Goal: Information Seeking & Learning: Learn about a topic

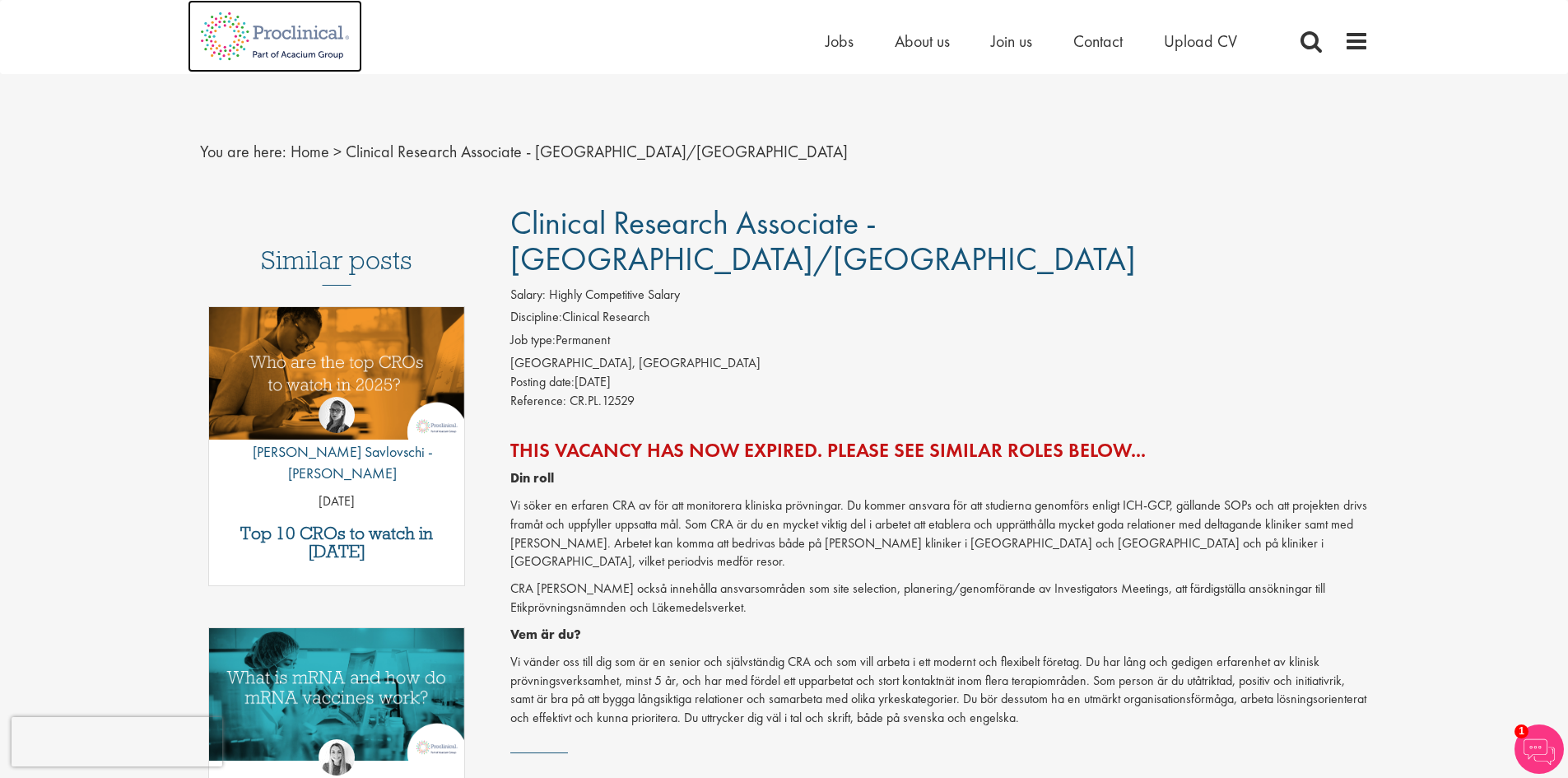
click at [214, 34] on img at bounding box center [274, 36] width 174 height 72
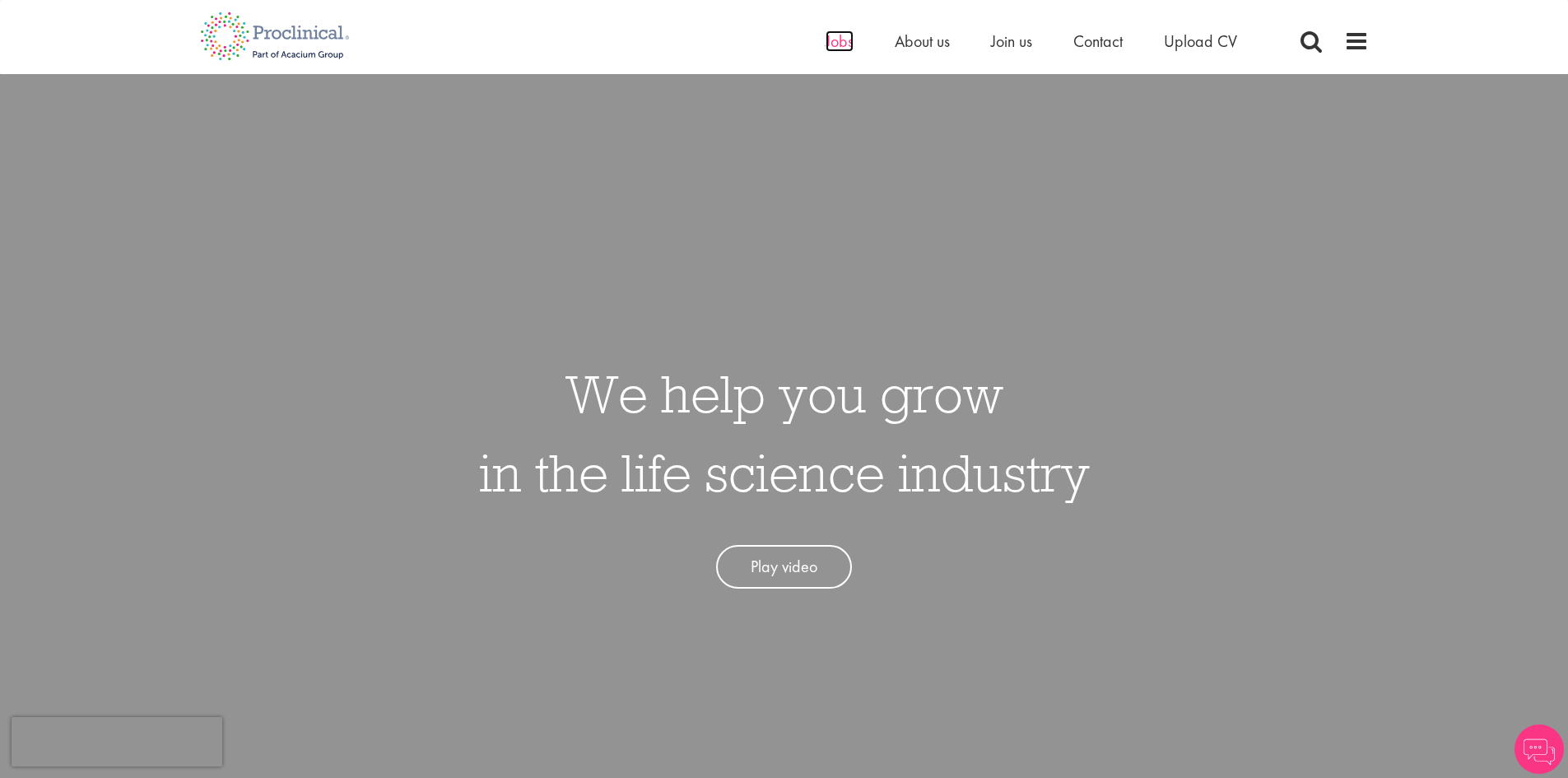
click at [843, 31] on span "Jobs" at bounding box center [840, 41] width 28 height 21
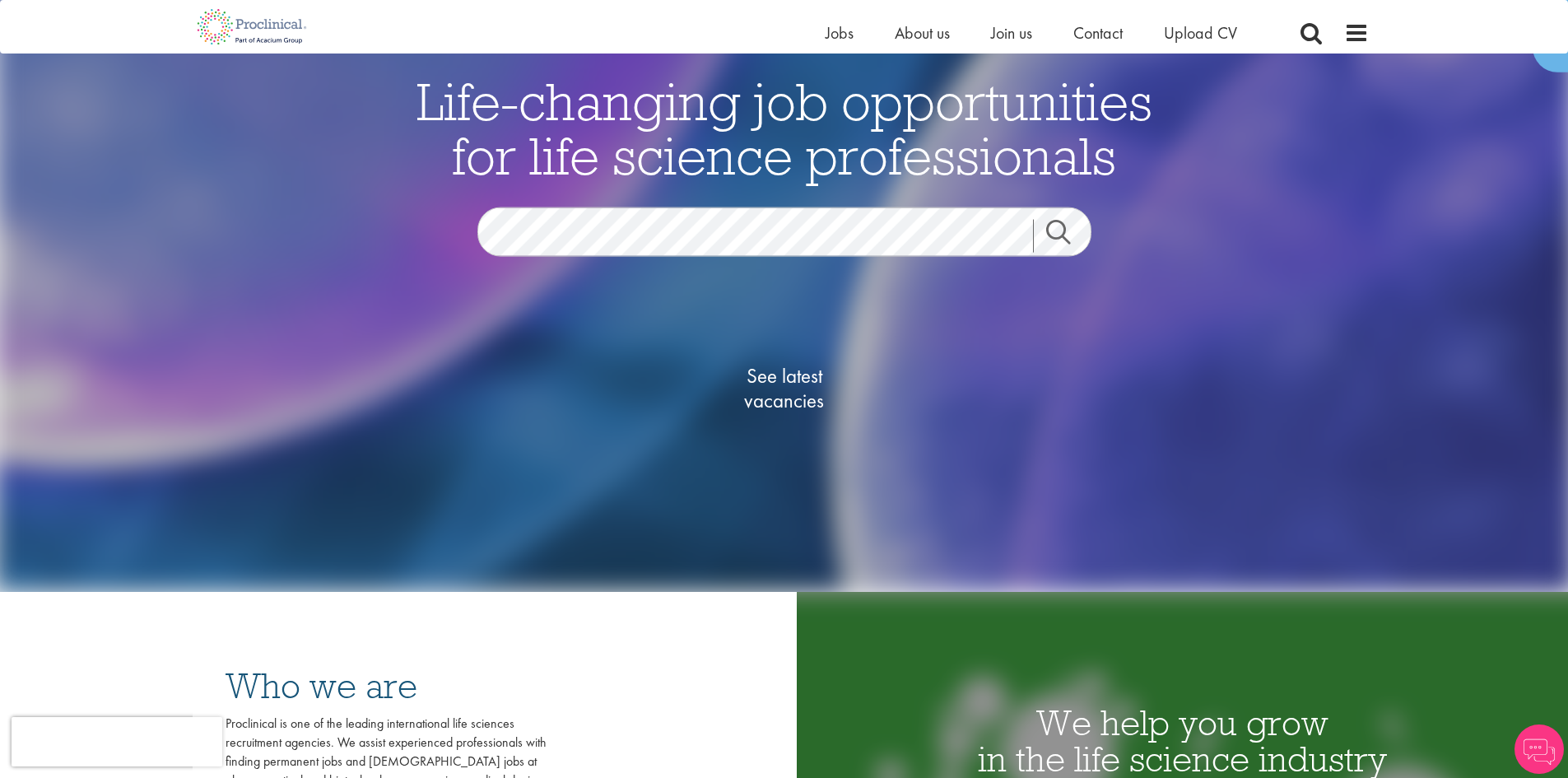
scroll to position [247, 0]
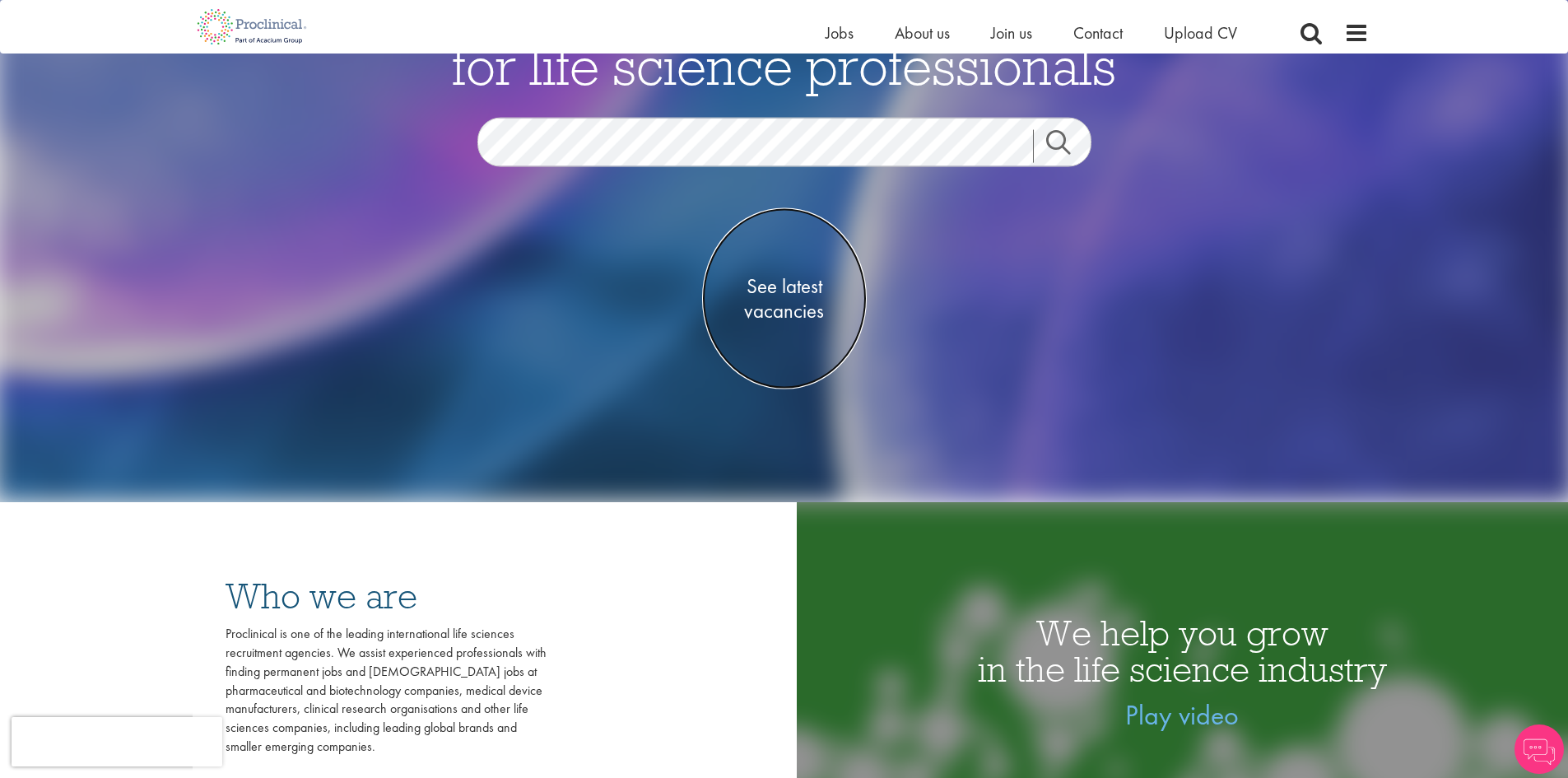
click at [804, 305] on span "See latest vacancies" at bounding box center [784, 298] width 164 height 50
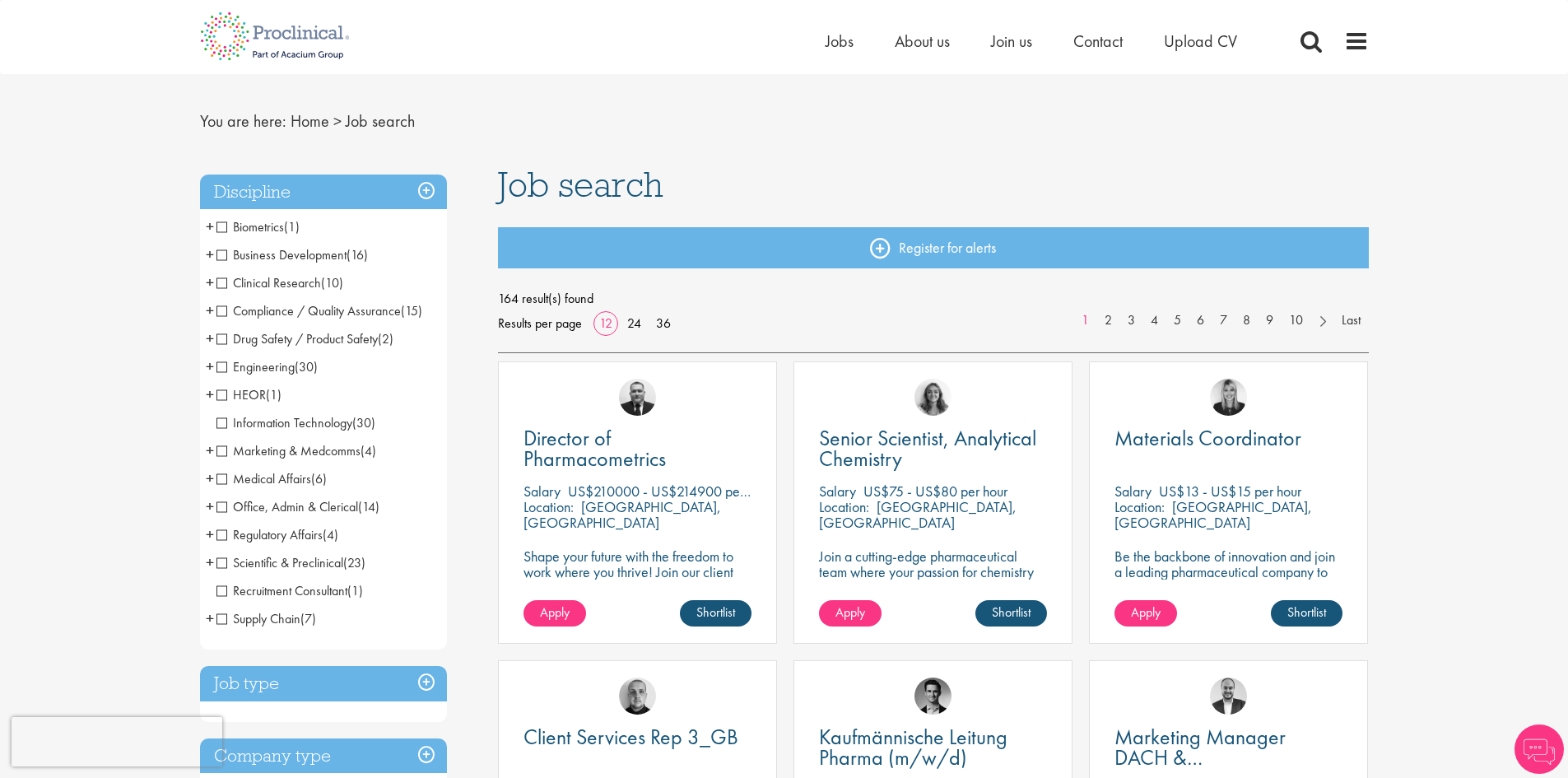
scroll to position [164, 0]
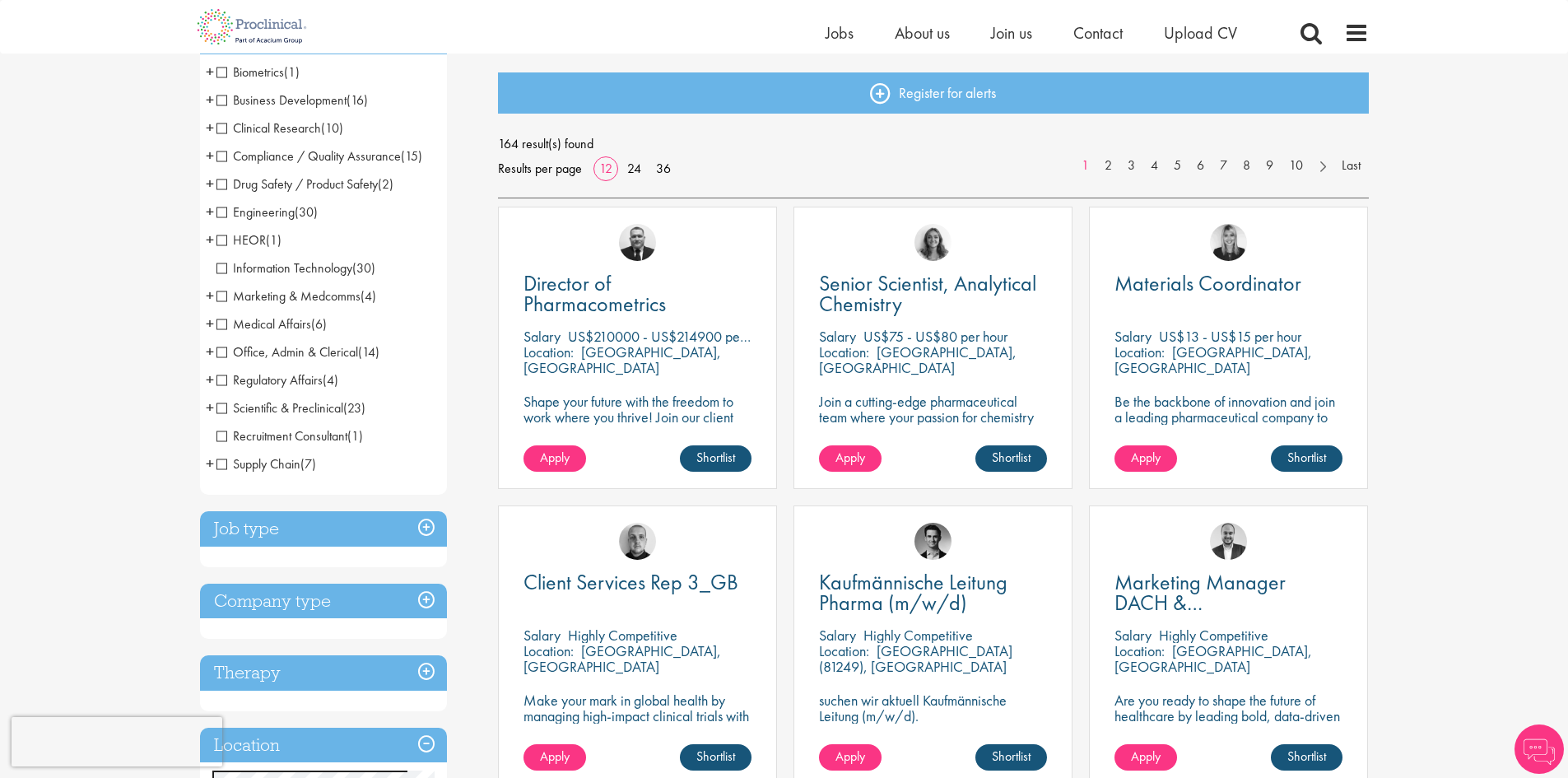
click at [286, 129] on span "Clinical Research" at bounding box center [269, 127] width 104 height 18
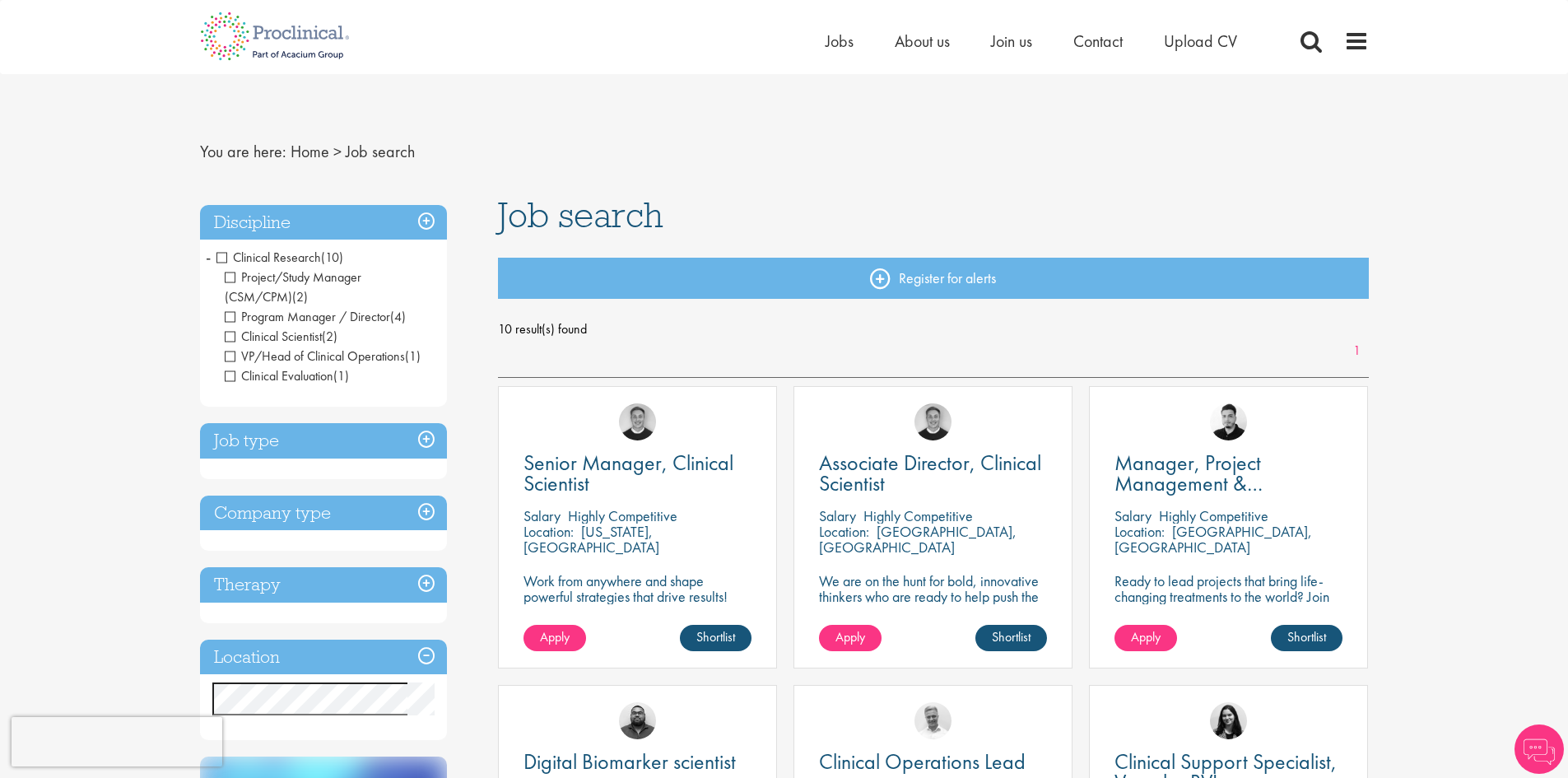
click at [233, 359] on span "VP/Head of Clinical Operations" at bounding box center [315, 355] width 180 height 18
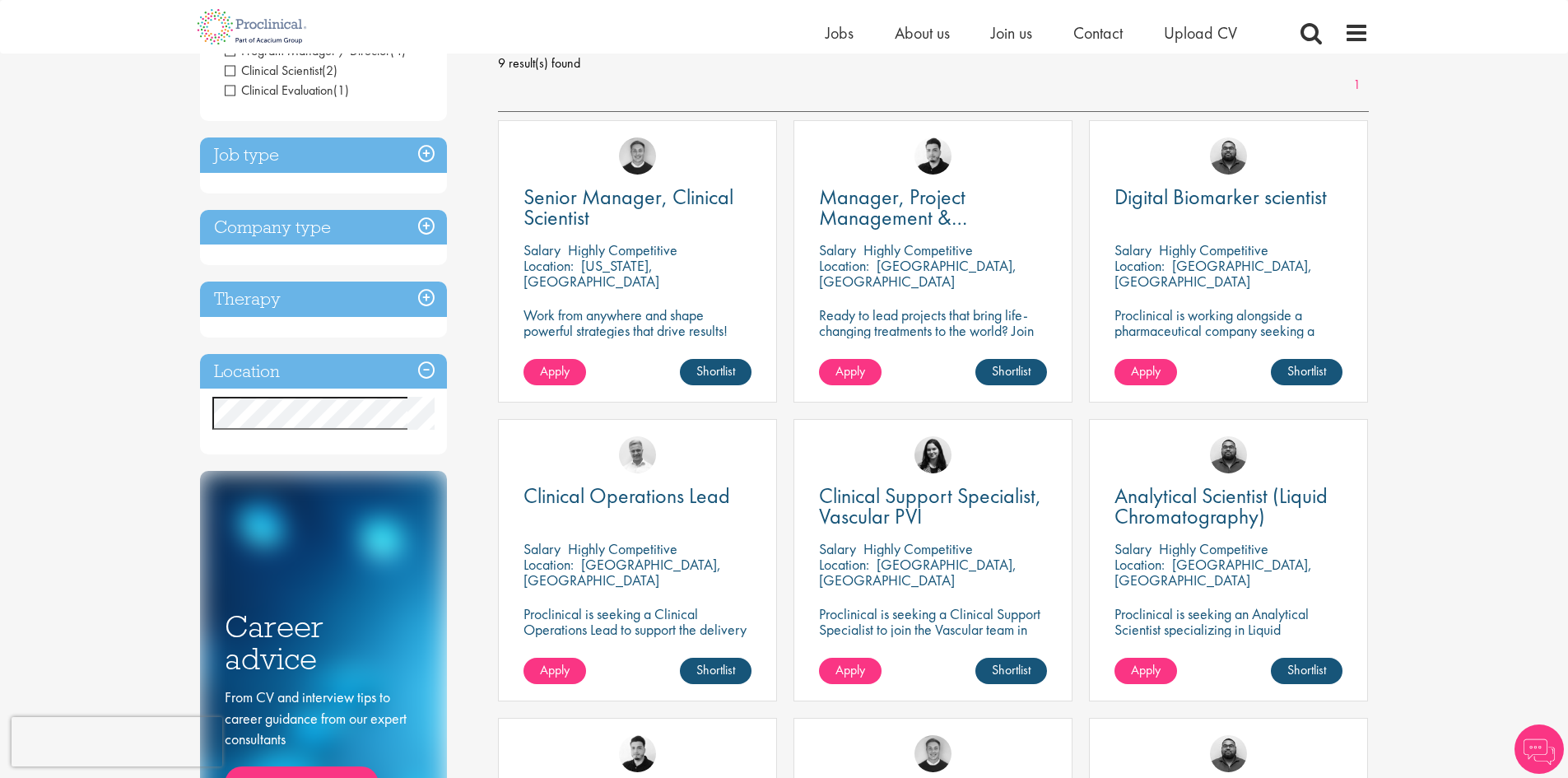
scroll to position [247, 0]
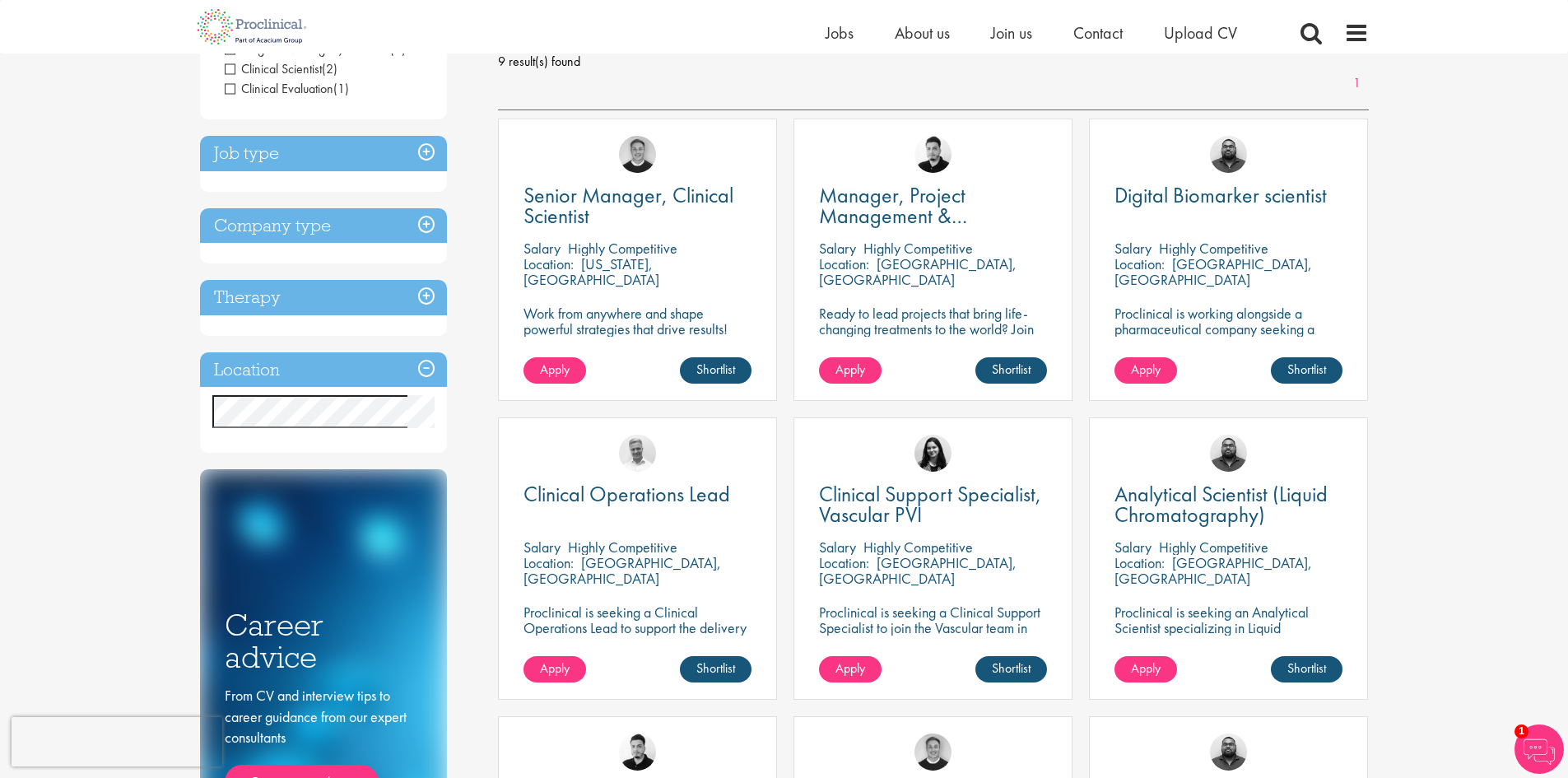
click at [431, 145] on h3 "Job type" at bounding box center [324, 153] width 247 height 35
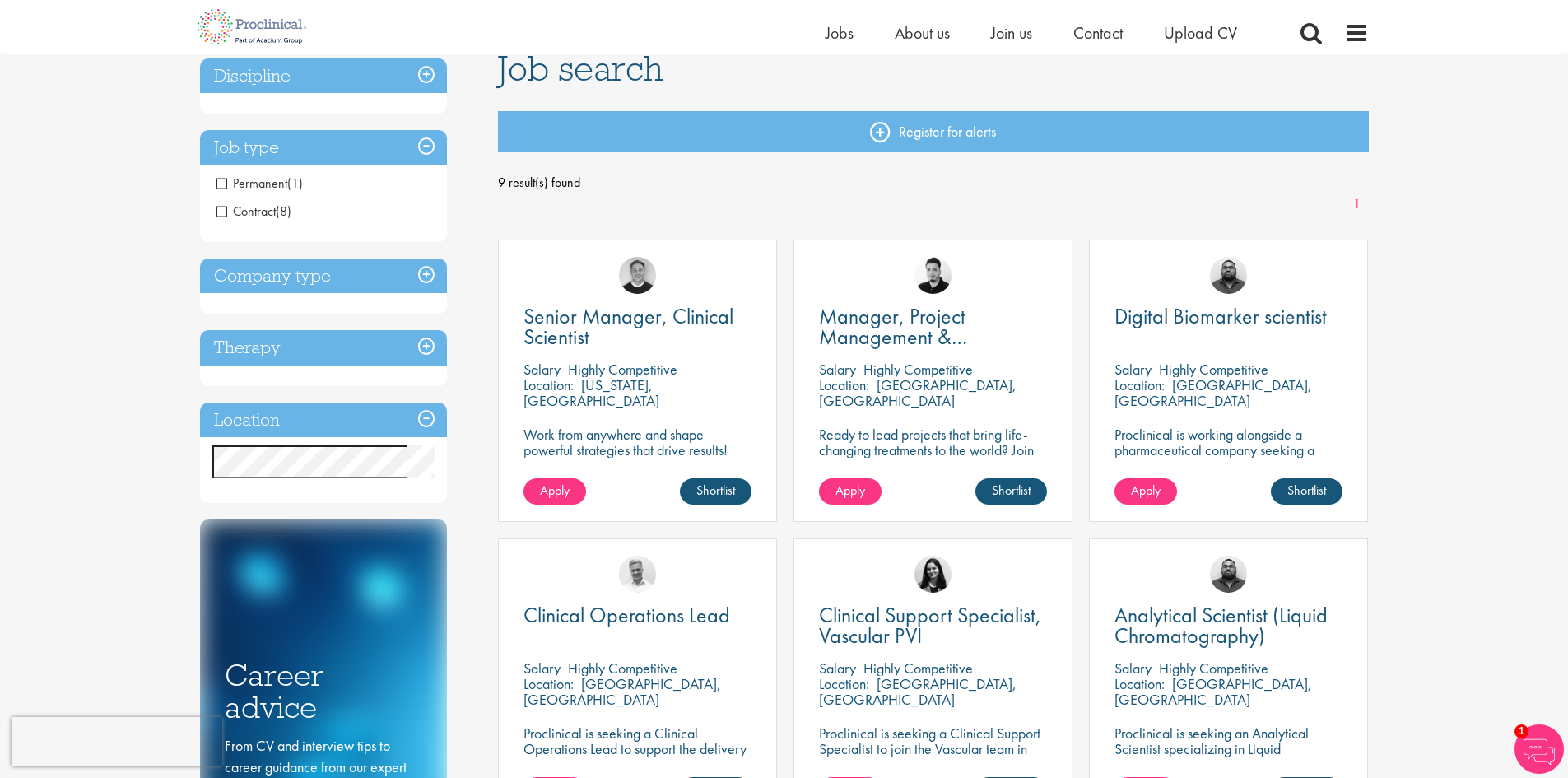
scroll to position [82, 0]
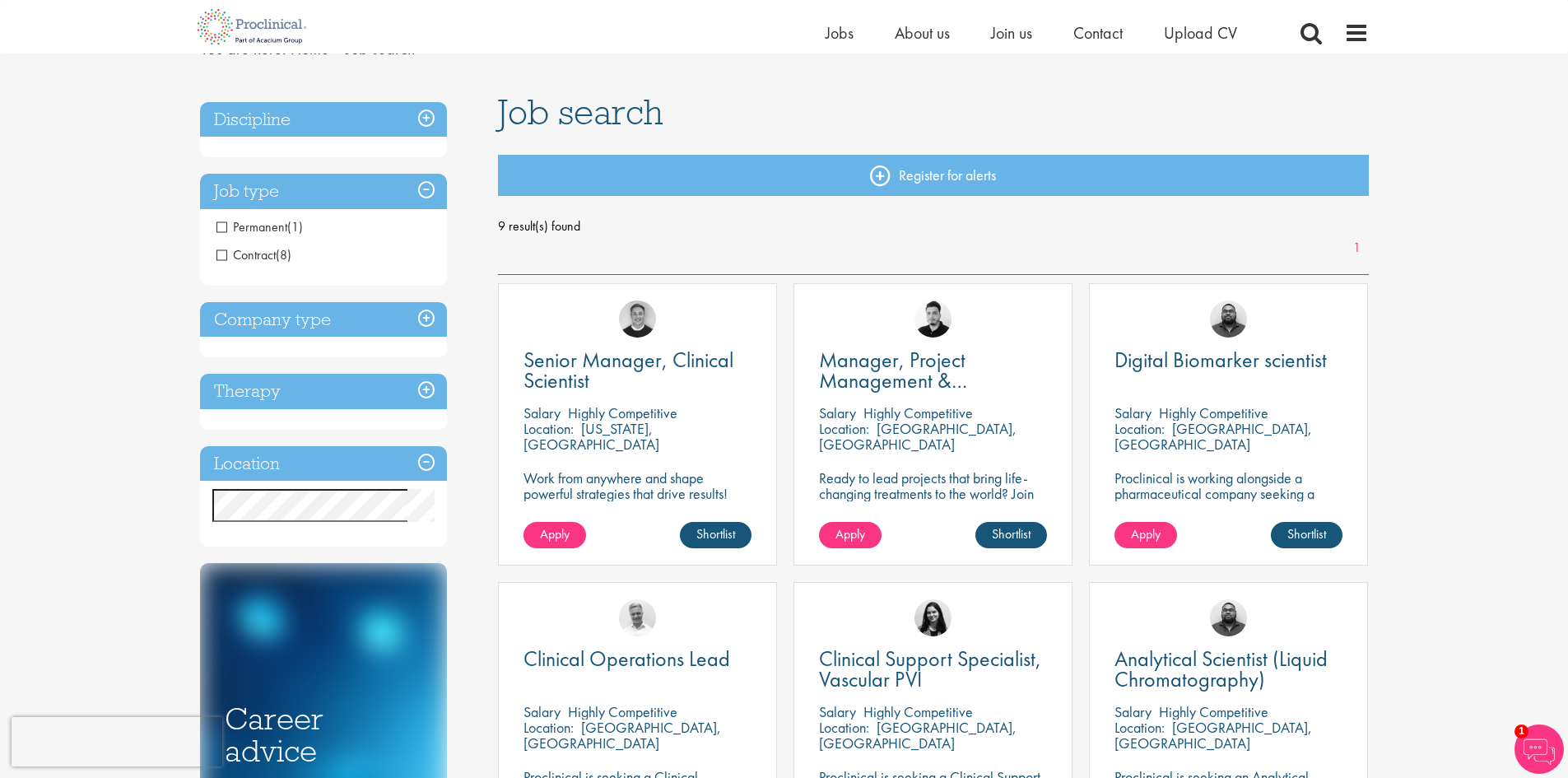
click at [431, 186] on h3 "Job type" at bounding box center [324, 191] width 247 height 35
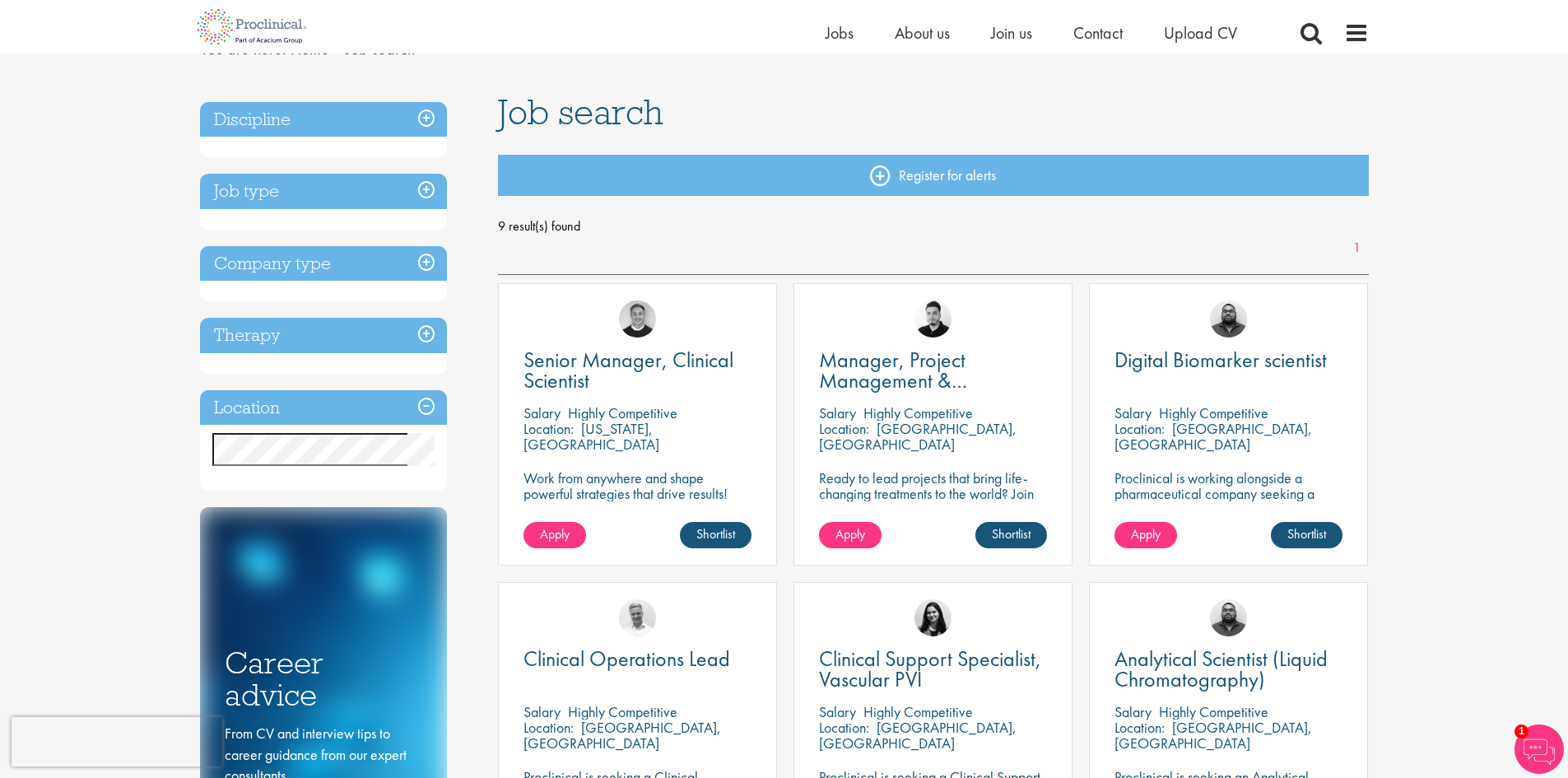
click at [426, 401] on h3 "Location" at bounding box center [324, 408] width 247 height 35
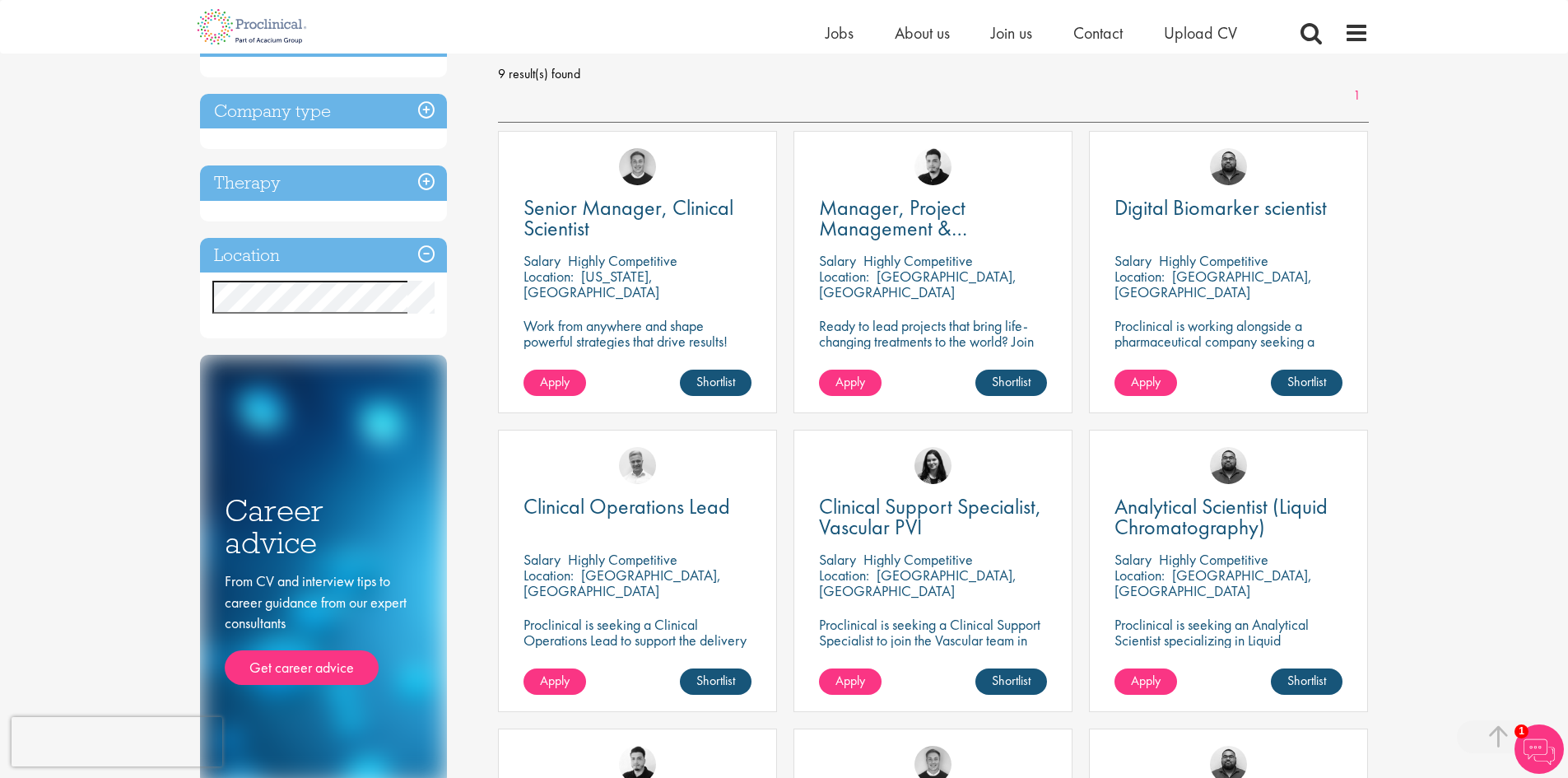
scroll to position [329, 0]
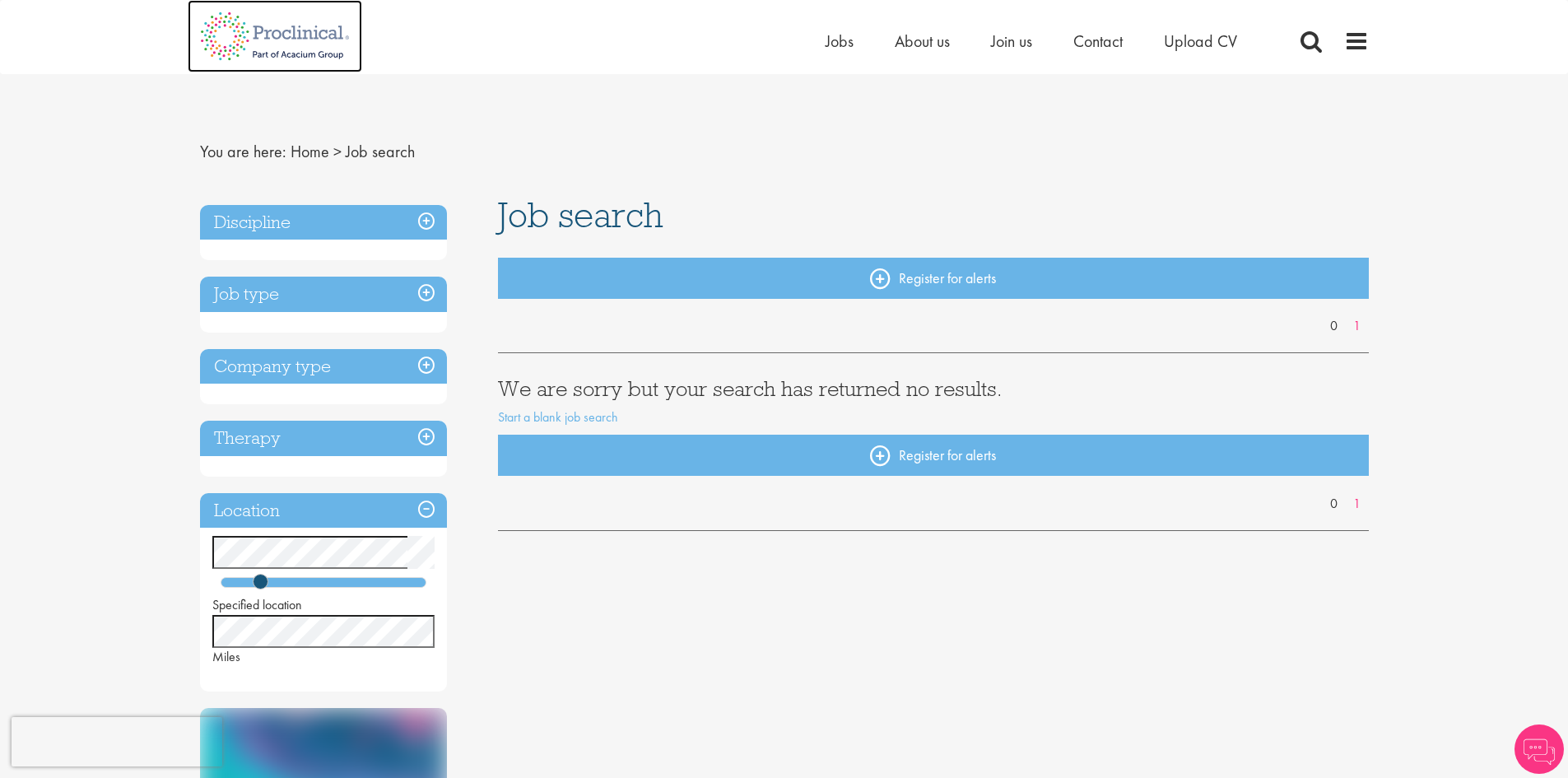
click at [290, 48] on img at bounding box center [274, 36] width 174 height 72
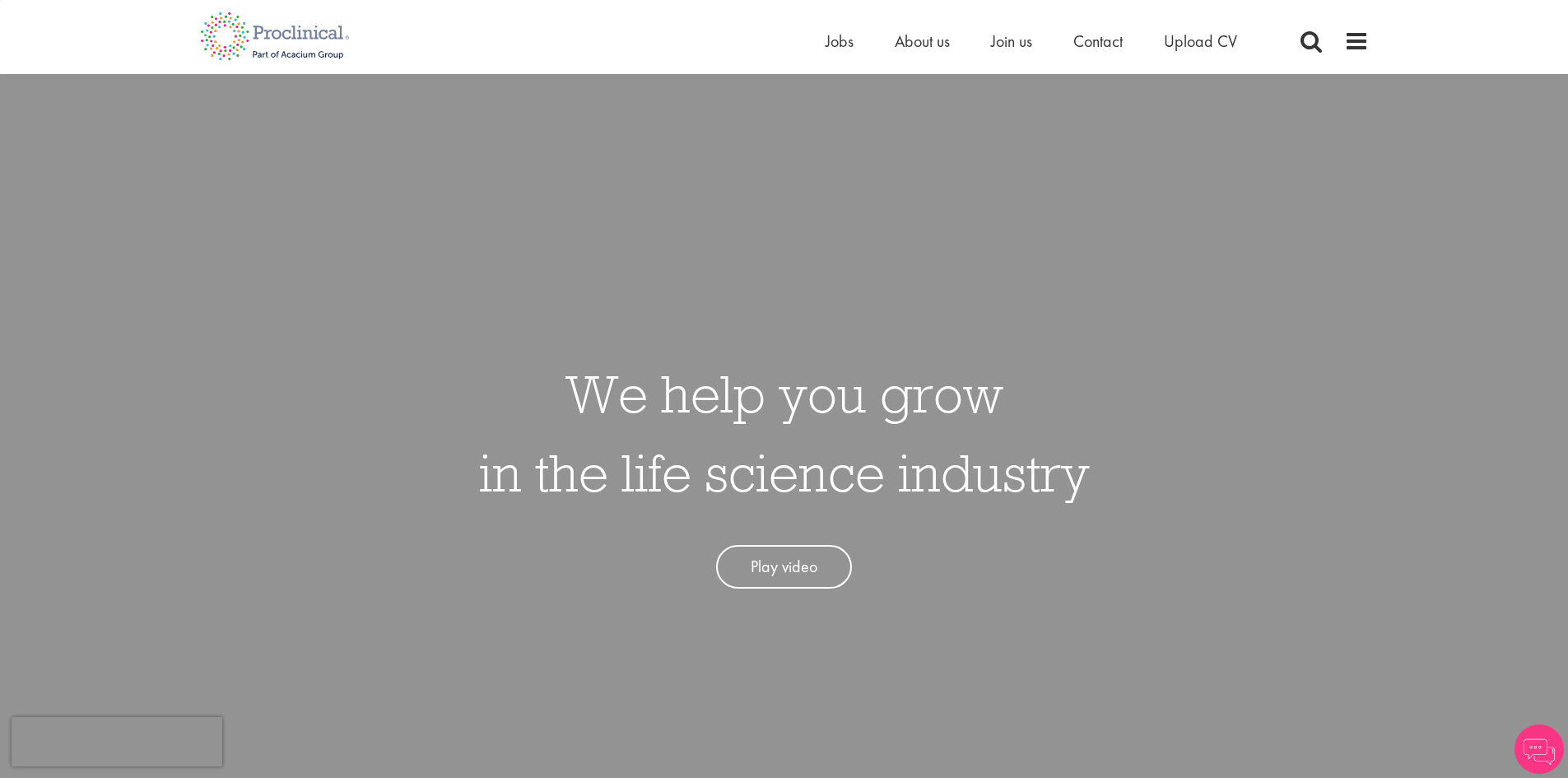
click at [852, 33] on ul "Home Jobs About us Join us Contact Upload CV" at bounding box center [1052, 41] width 453 height 25
click at [851, 40] on span "Jobs" at bounding box center [840, 41] width 28 height 21
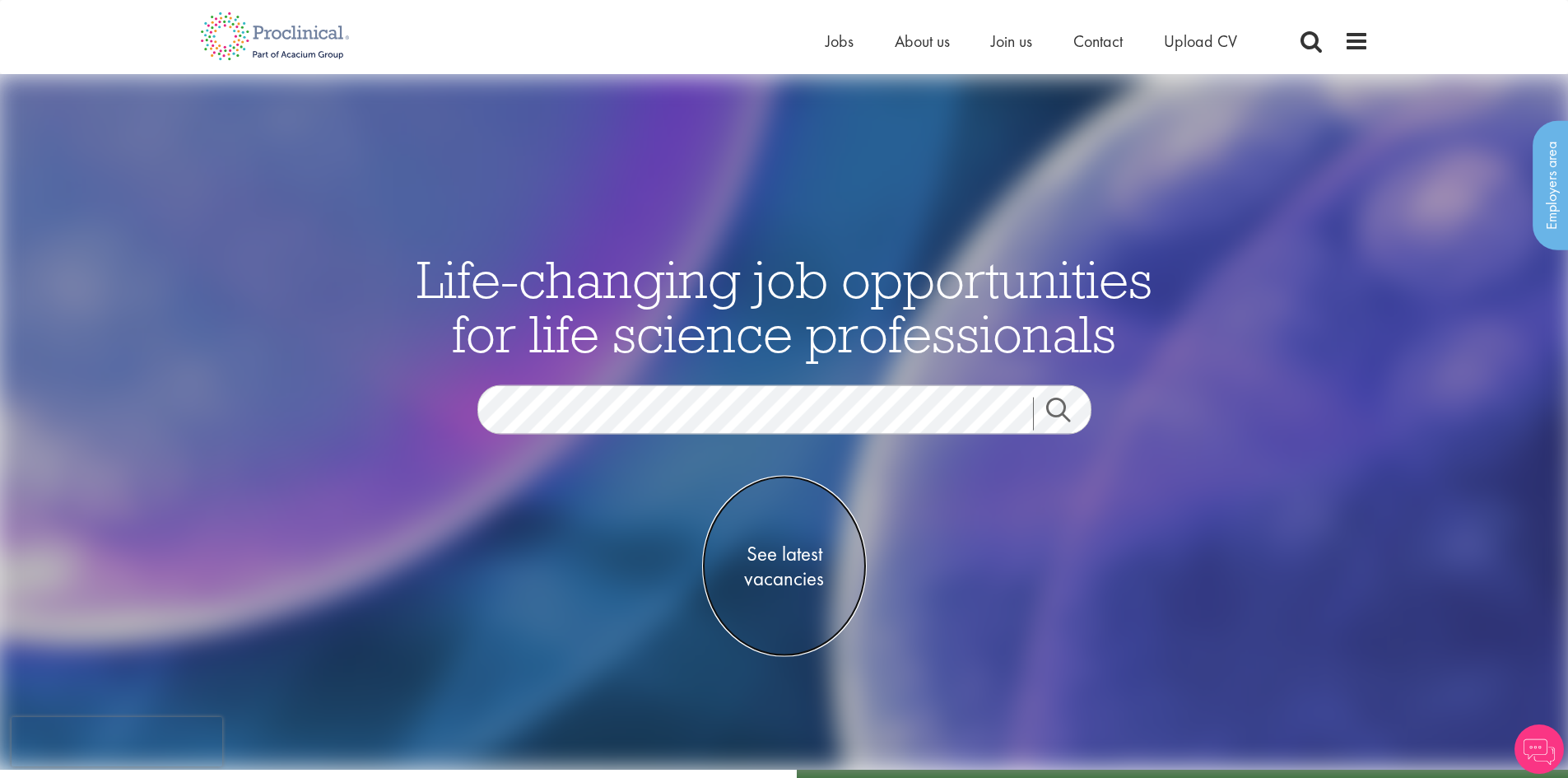
click at [800, 577] on span "See latest vacancies" at bounding box center [784, 566] width 164 height 50
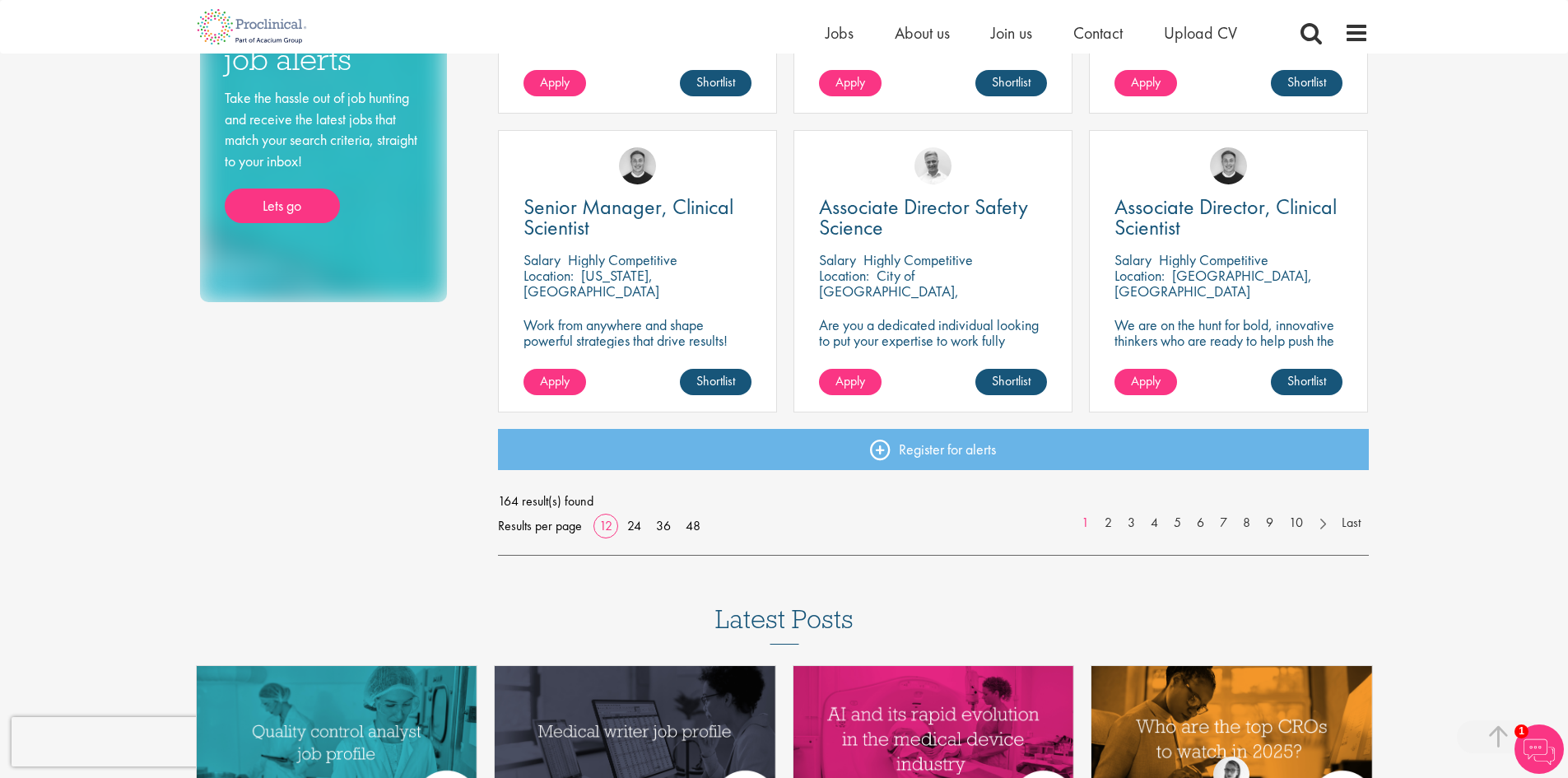
scroll to position [1153, 0]
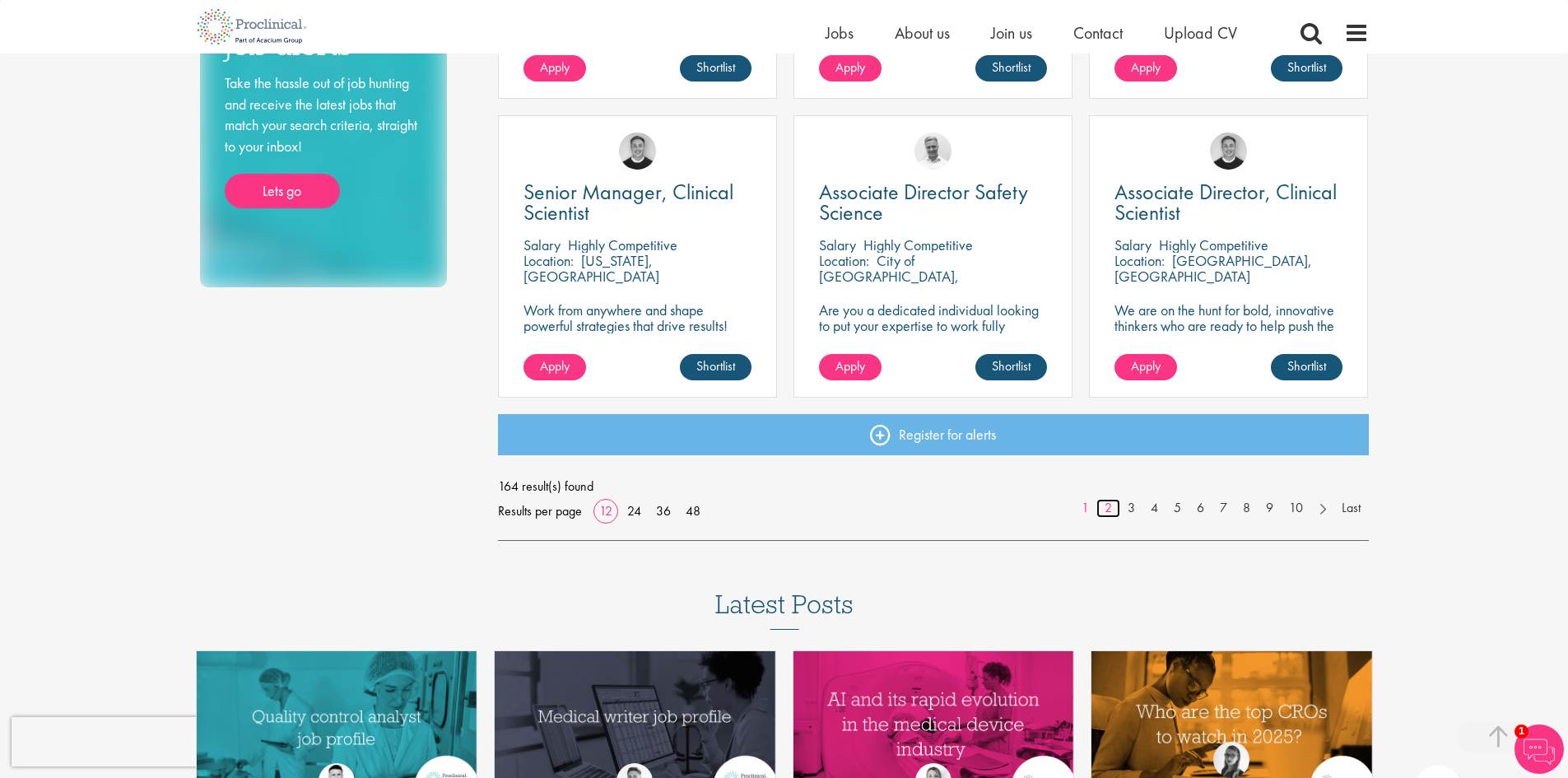
click at [1105, 500] on link "2" at bounding box center [1108, 509] width 24 height 19
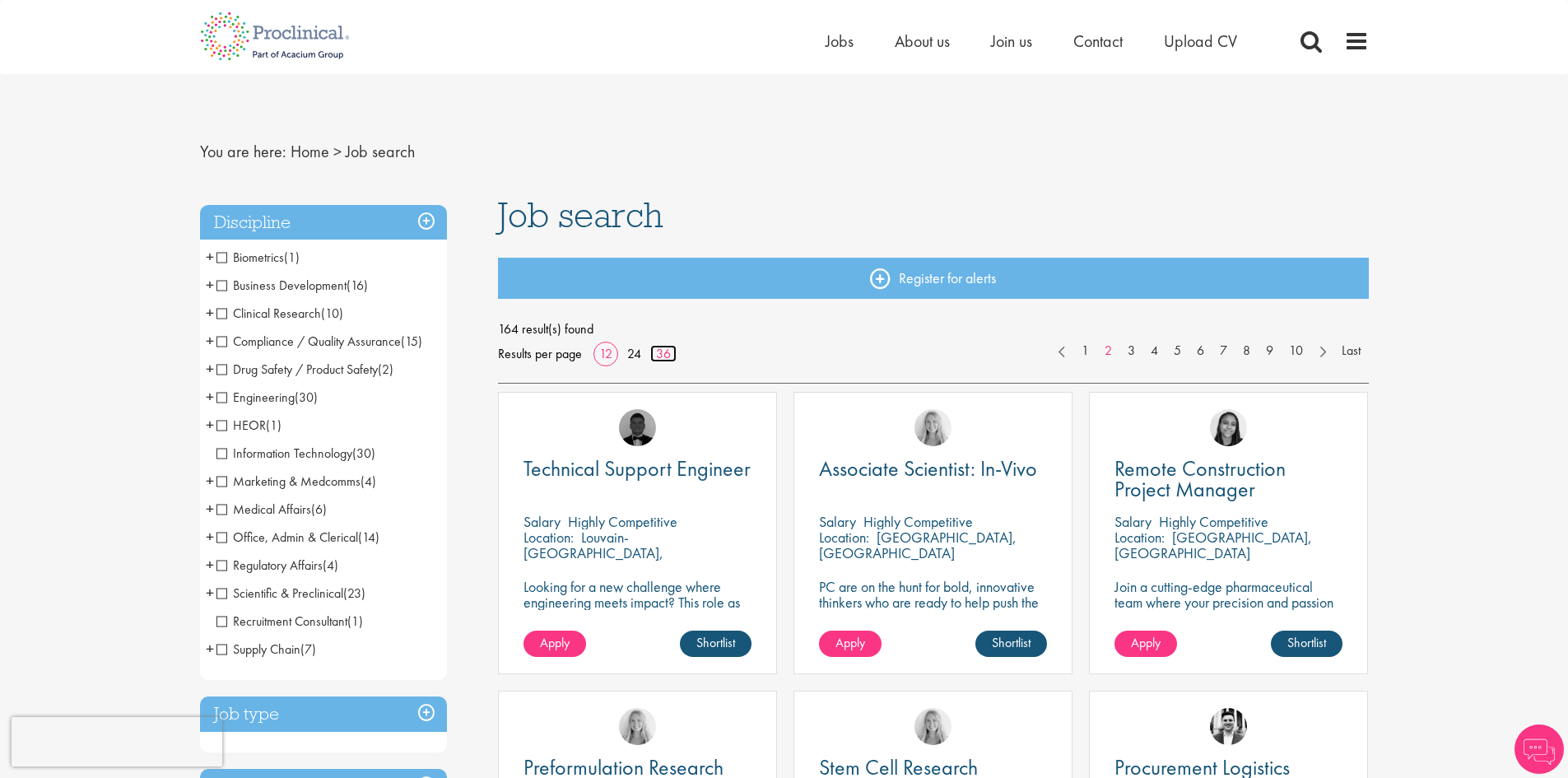
click at [673, 357] on link "36" at bounding box center [664, 353] width 27 height 18
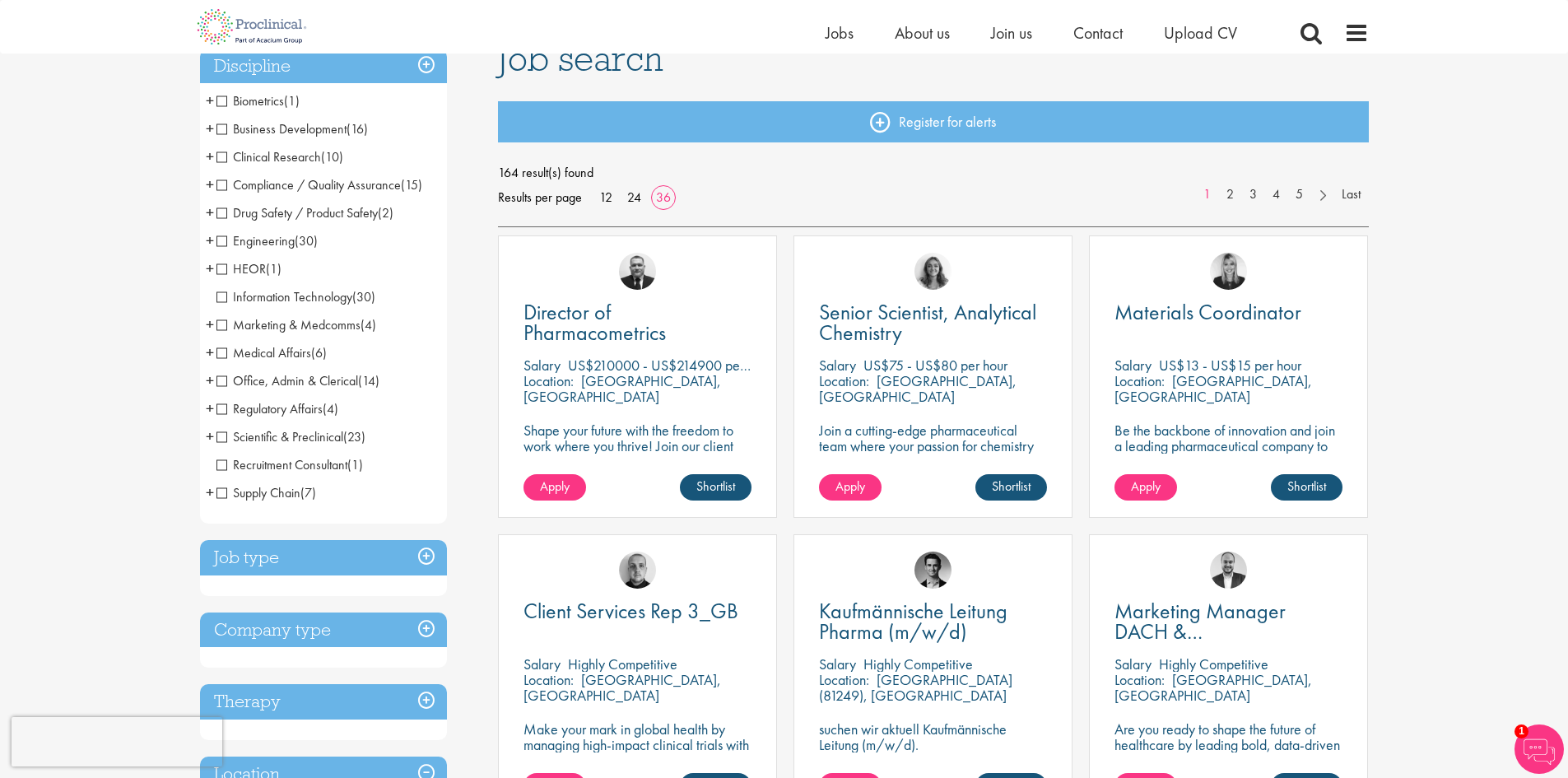
scroll to position [82, 0]
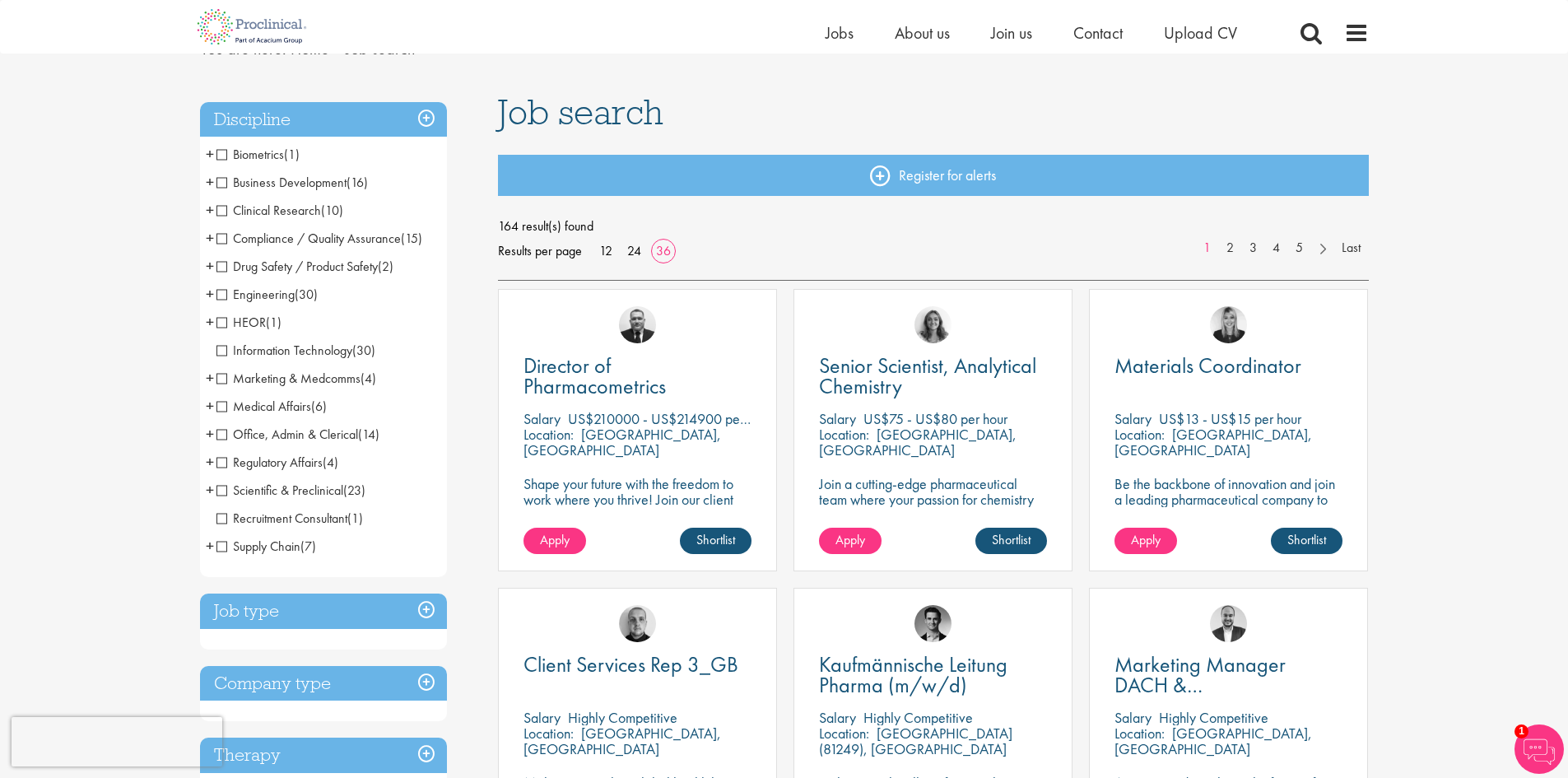
click at [210, 407] on span "+" at bounding box center [209, 405] width 8 height 25
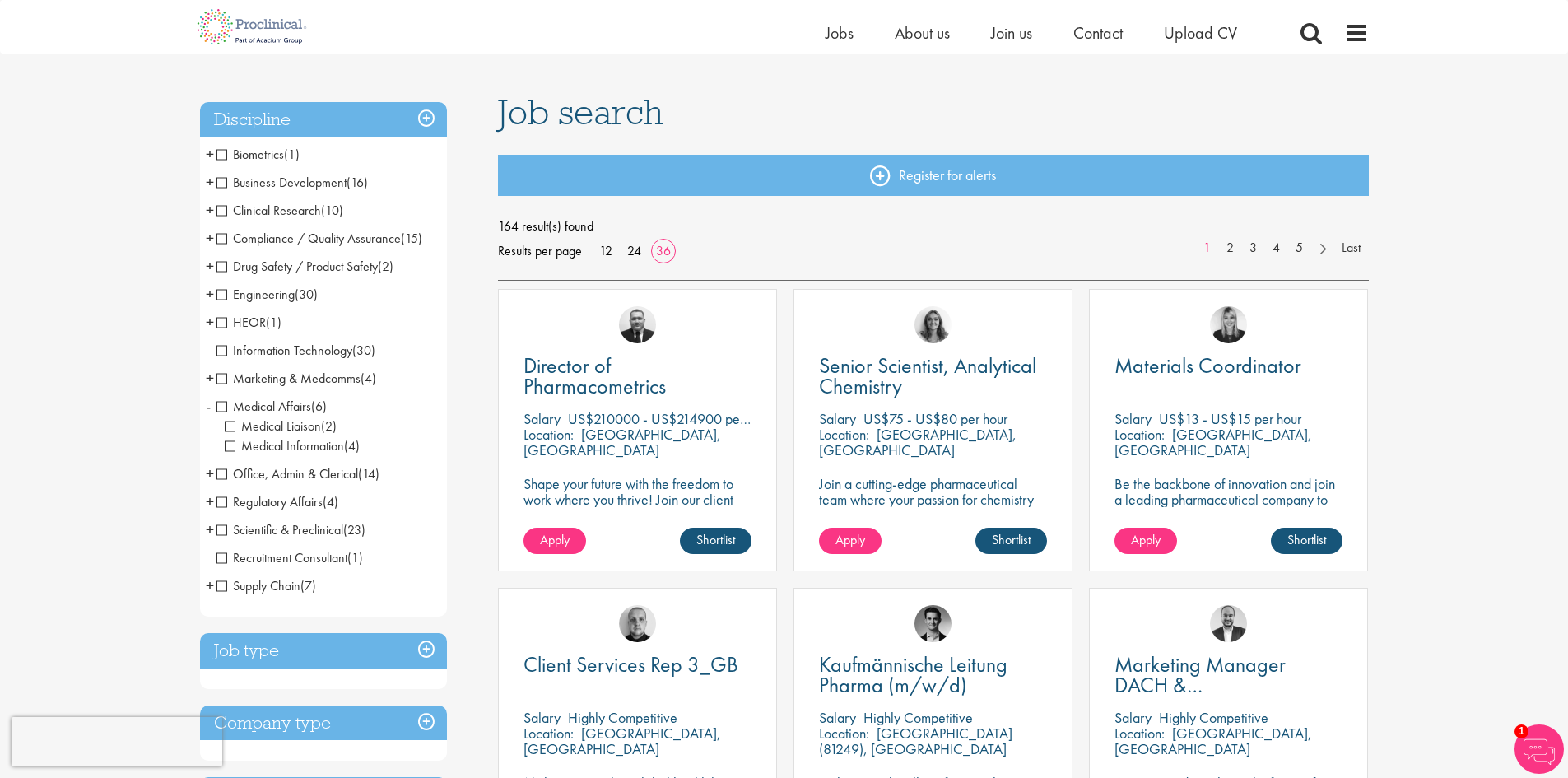
click at [210, 502] on span "+" at bounding box center [209, 501] width 8 height 25
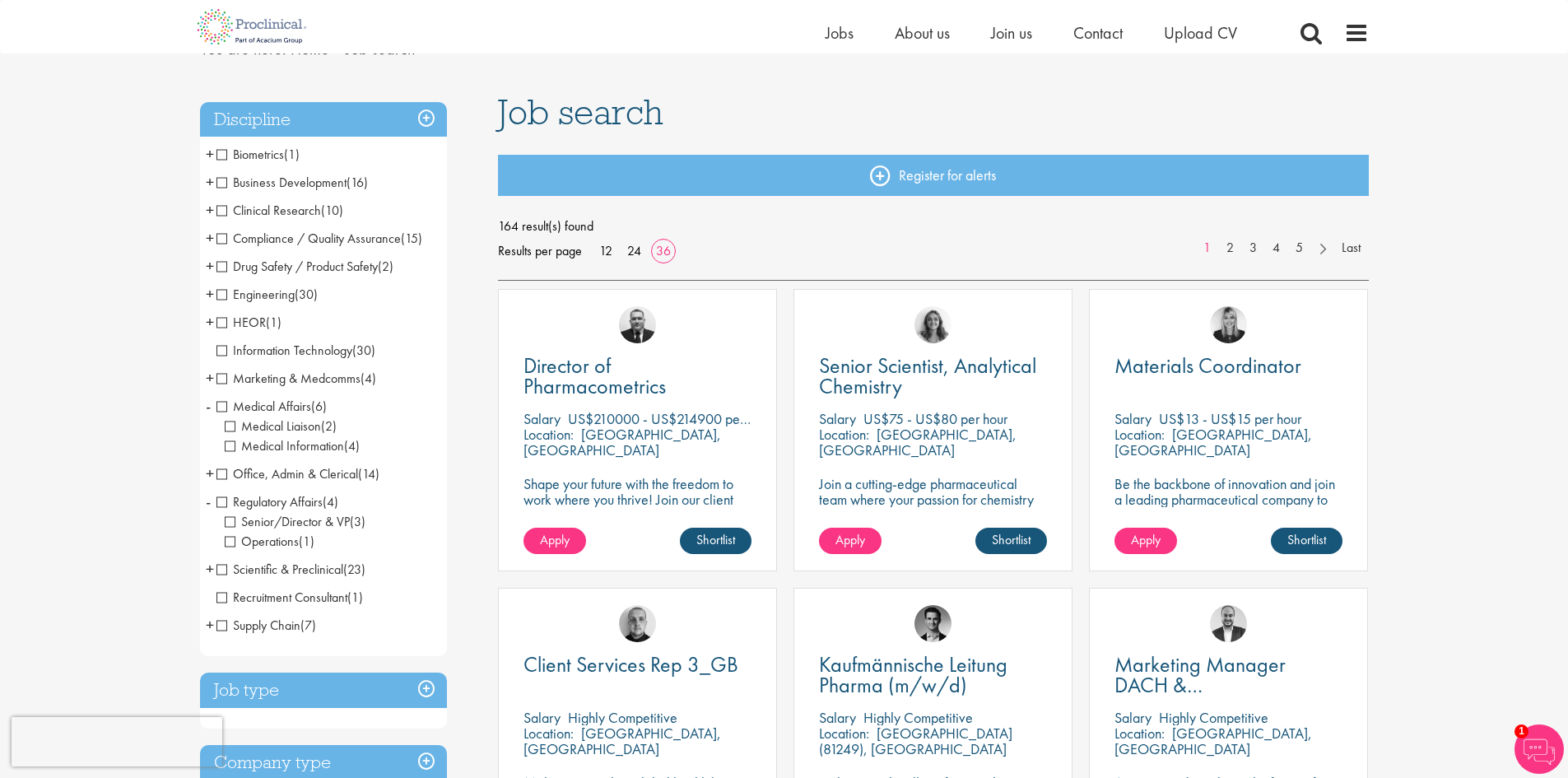
click at [226, 565] on span "Scientific & Preclinical" at bounding box center [280, 569] width 126 height 18
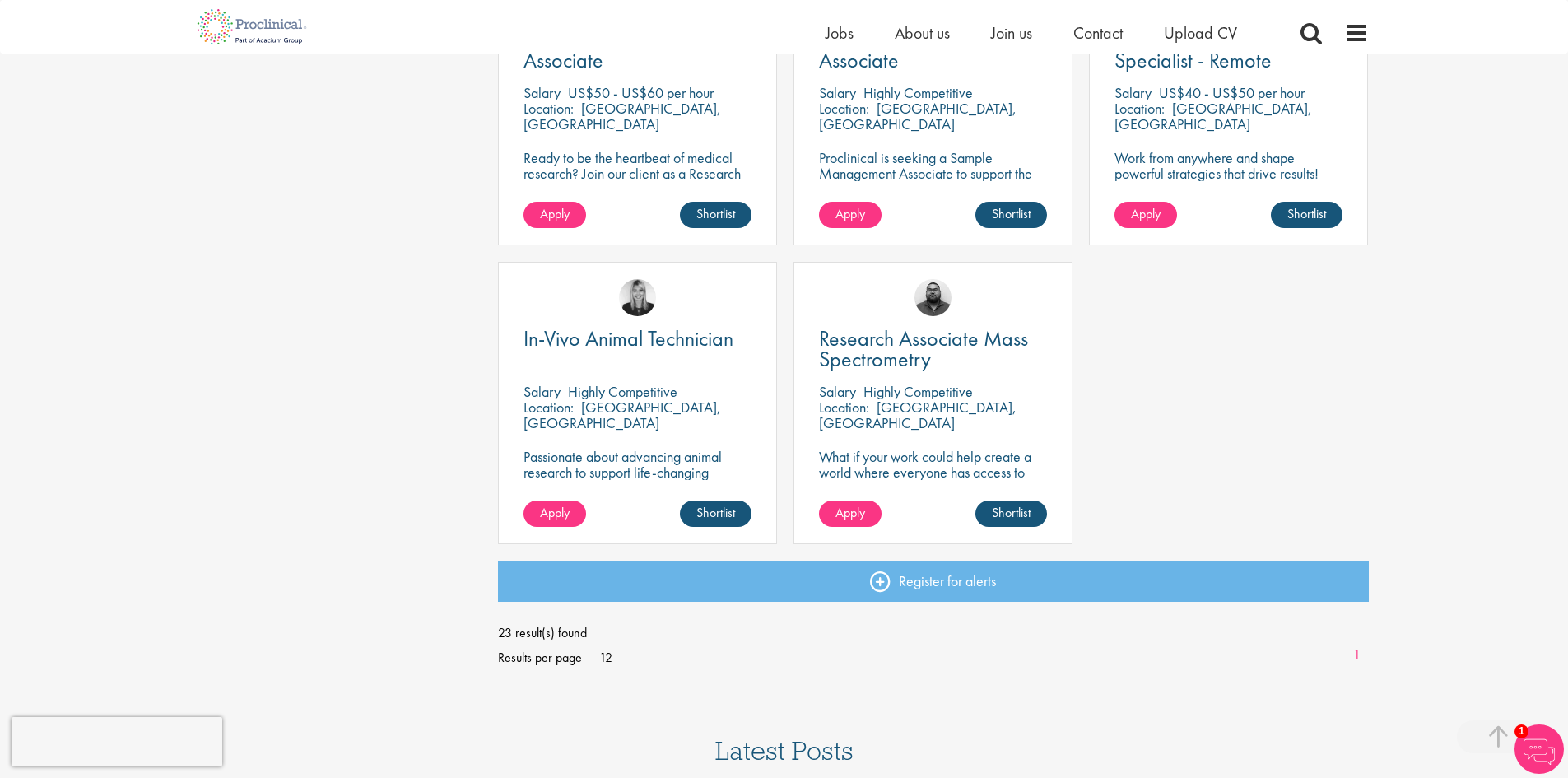
scroll to position [2140, 0]
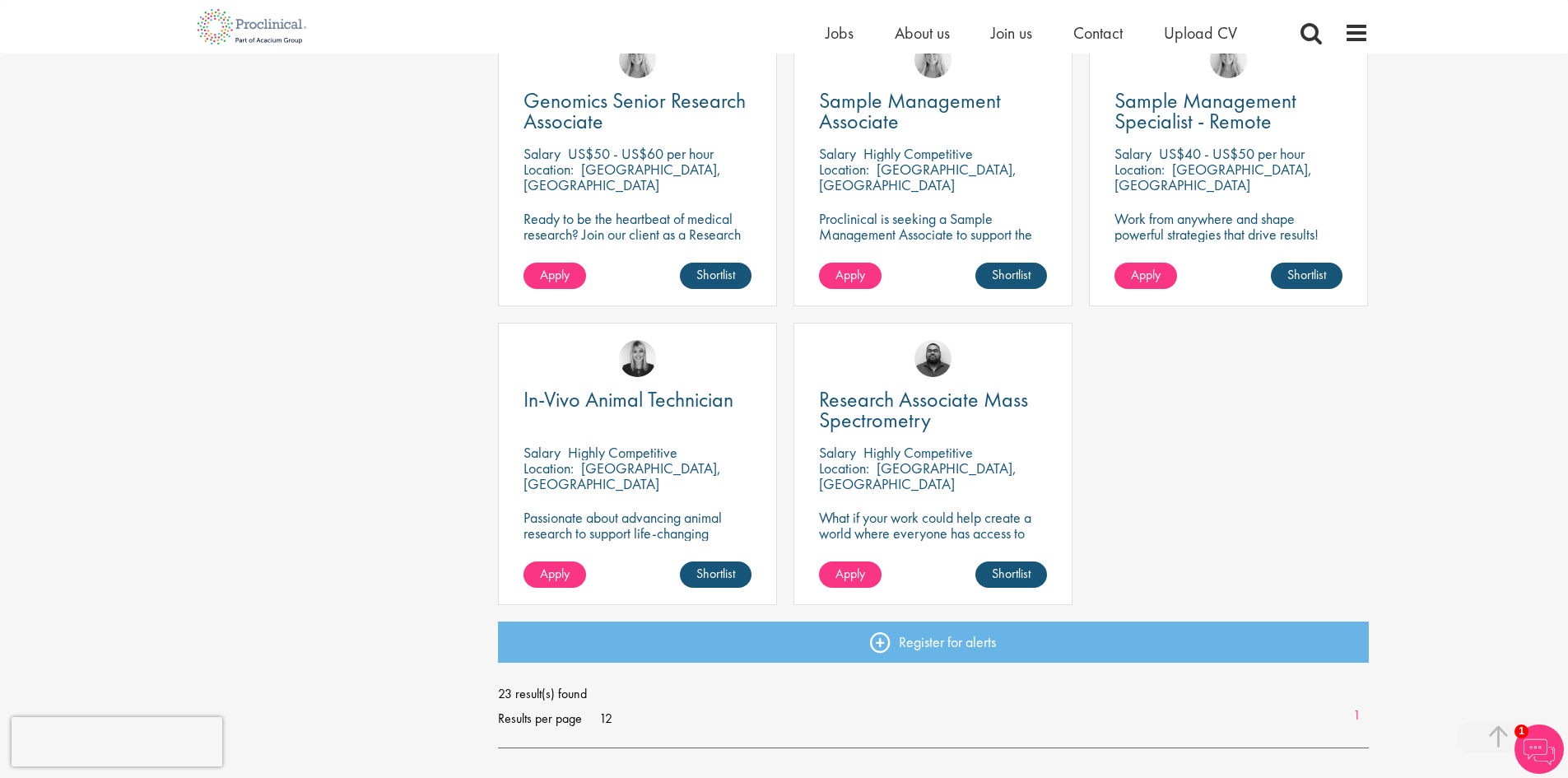
click at [1092, 59] on div "[PERSON_NAME]" at bounding box center [1228, 53] width 278 height 56
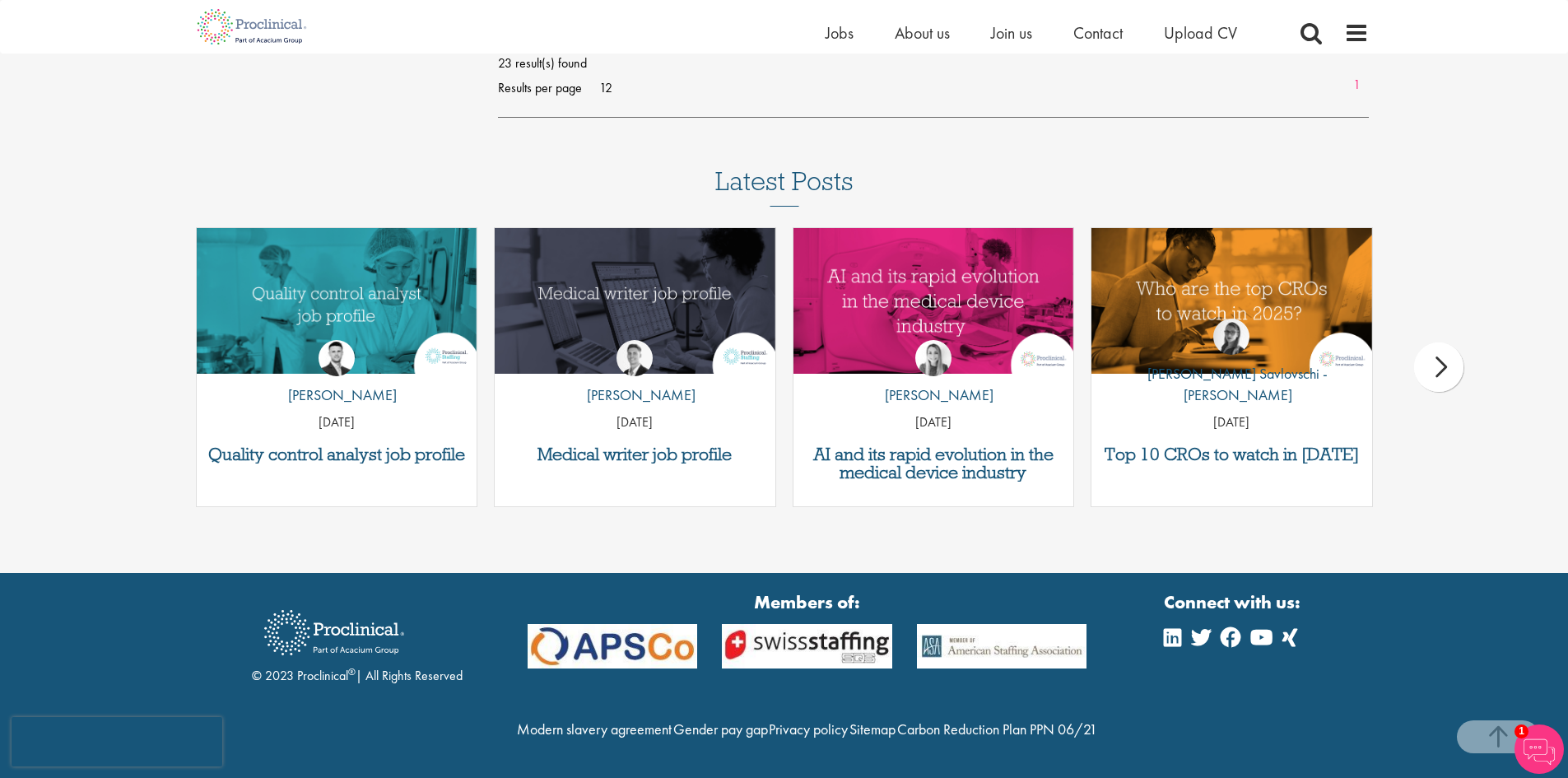
drag, startPoint x: 1548, startPoint y: 27, endPoint x: 1548, endPoint y: 15, distance: 12.0
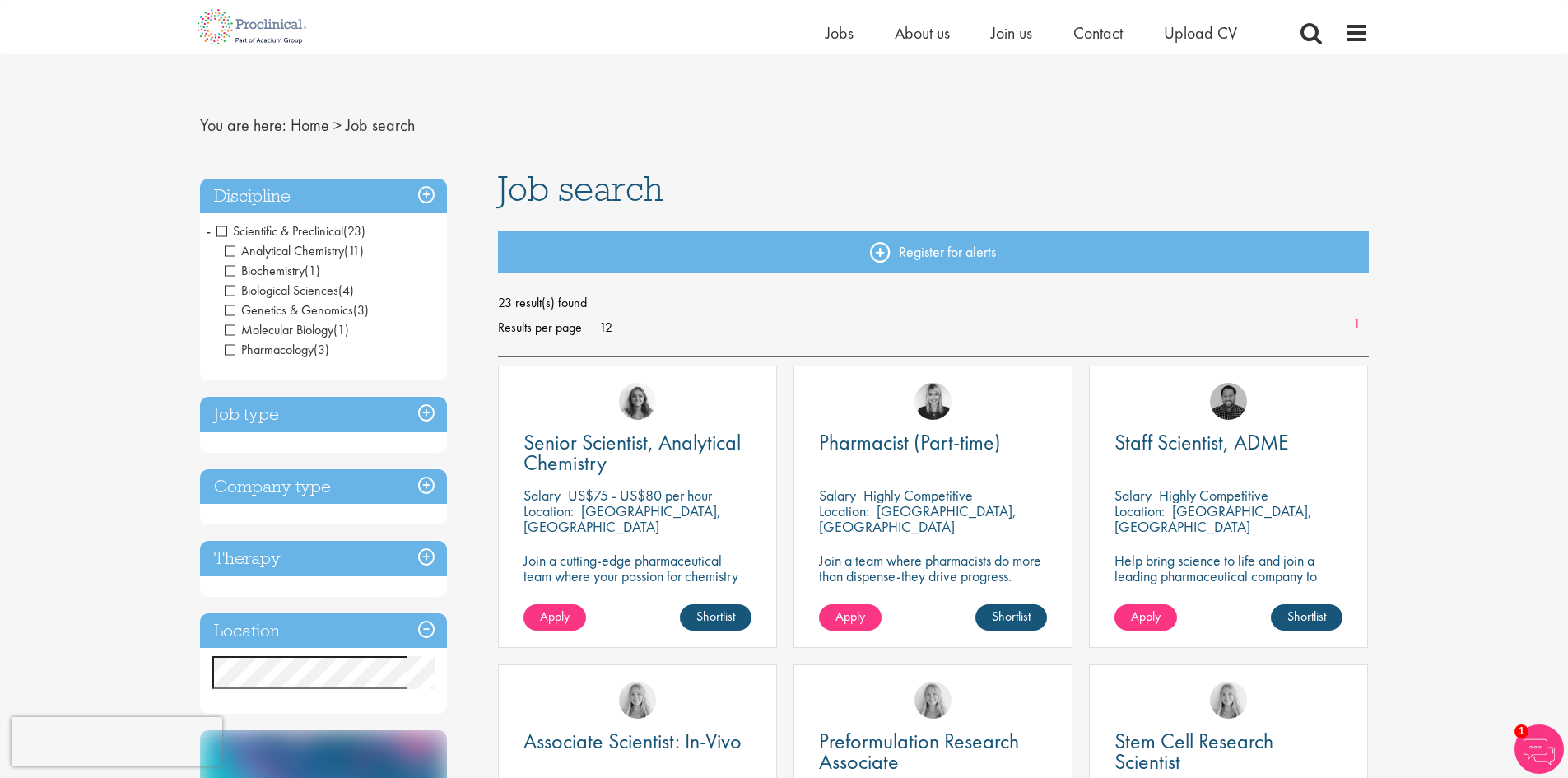
scroll to position [0, 0]
